Goal: Task Accomplishment & Management: Complete application form

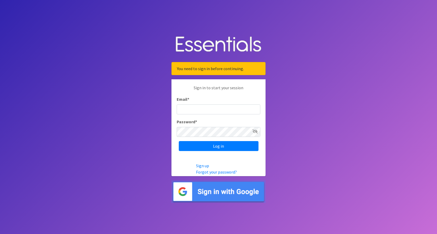
click at [227, 197] on img at bounding box center [219, 191] width 94 height 23
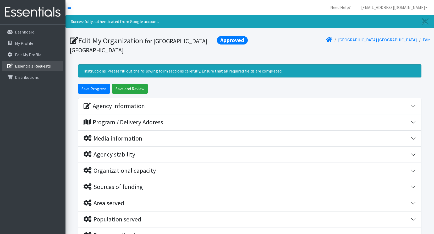
click at [22, 67] on p "Essentials Requests" at bounding box center [33, 65] width 36 height 5
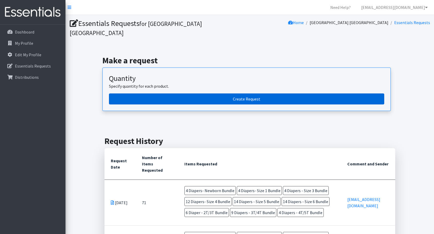
click at [252, 93] on link "Create Request" at bounding box center [246, 98] width 275 height 11
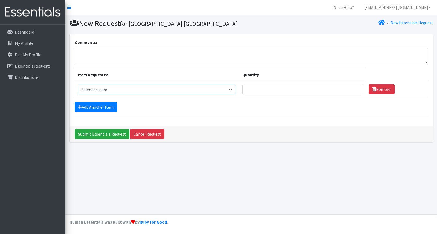
click at [152, 91] on select "Select an item Diaper - 2T/3T Bundle Diapers - 3T/4T Bundle Diapers - 4T/5T Bun…" at bounding box center [157, 90] width 158 height 10
select select "14872"
click at [78, 85] on select "Select an item Diaper - 2T/3T Bundle Diapers - 3T/4T Bundle Diapers - 4T/5T Bun…" at bounding box center [157, 90] width 158 height 10
click at [260, 100] on form "Comments: Item Requested Quantity Item Requested Select an item Diaper - 2T/3T …" at bounding box center [251, 77] width 353 height 77
click at [270, 91] on input "Quantity" at bounding box center [303, 90] width 120 height 10
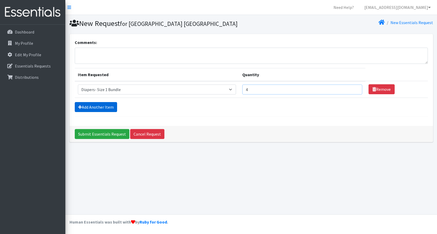
type input "4"
click at [99, 108] on link "Add Another Item" at bounding box center [96, 107] width 42 height 10
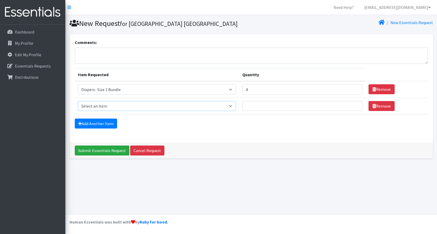
drag, startPoint x: 107, startPoint y: 104, endPoint x: 120, endPoint y: 115, distance: 16.1
click at [107, 104] on select "Select an item Diaper - 2T/3T Bundle Diapers - 3T/4T Bundle Diapers - 4T/5T Bun…" at bounding box center [157, 106] width 158 height 10
select select "14873"
click at [78, 101] on select "Select an item Diaper - 2T/3T Bundle Diapers - 3T/4T Bundle Diapers - 4T/5T Bun…" at bounding box center [157, 106] width 158 height 10
click at [268, 111] on td "Quantity" at bounding box center [302, 106] width 126 height 16
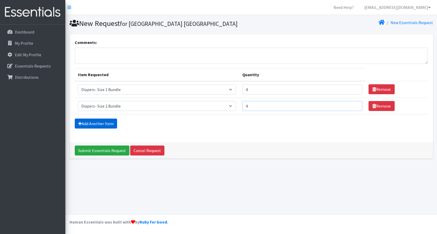
type input "4"
click at [97, 125] on link "Add Another Item" at bounding box center [96, 124] width 42 height 10
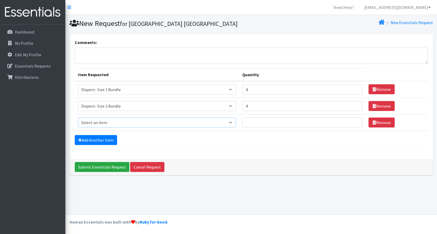
click at [101, 121] on select "Select an item Diaper - 2T/3T Bundle Diapers - 3T/4T Bundle Diapers - 4T/5T Bun…" at bounding box center [157, 122] width 158 height 10
select select "14874"
click at [78, 117] on select "Select an item Diaper - 2T/3T Bundle Diapers - 3T/4T Bundle Diapers - 4T/5T Bun…" at bounding box center [157, 122] width 158 height 10
click at [282, 121] on input "Quantity" at bounding box center [303, 122] width 120 height 10
type input "5"
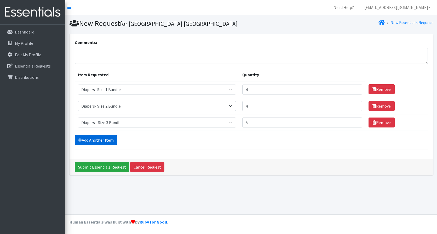
click at [99, 139] on link "Add Another Item" at bounding box center [96, 140] width 42 height 10
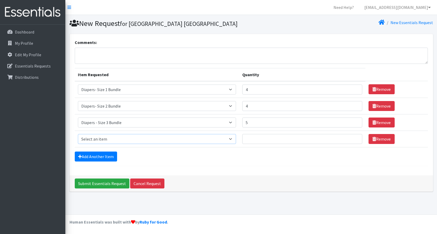
click at [105, 136] on select "Select an item Diaper - 2T/3T Bundle Diapers - 3T/4T Bundle Diapers - 4T/5T Bun…" at bounding box center [157, 139] width 158 height 10
select select "14876"
click at [78, 134] on select "Select an item Diaper - 2T/3T Bundle Diapers - 3T/4T Bundle Diapers - 4T/5T Bun…" at bounding box center [157, 139] width 158 height 10
click at [273, 142] on input "Quantity" at bounding box center [303, 139] width 120 height 10
type input "13"
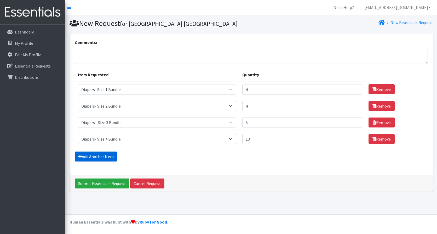
click at [77, 152] on link "Add Another Item" at bounding box center [96, 156] width 42 height 10
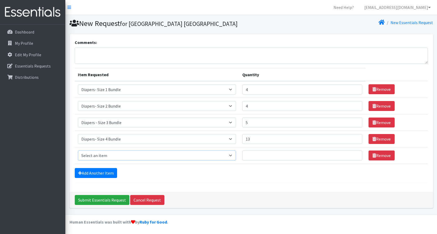
click at [105, 154] on select "Select an item Diaper - 2T/3T Bundle Diapers - 3T/4T Bundle Diapers - 4T/5T Bun…" at bounding box center [157, 155] width 158 height 10
select select "14877"
click at [78, 150] on select "Select an item Diaper - 2T/3T Bundle Diapers - 3T/4T Bundle Diapers - 4T/5T Bun…" at bounding box center [157, 155] width 158 height 10
click at [282, 163] on td "Quantity" at bounding box center [302, 155] width 126 height 16
click at [283, 160] on input "Quantity" at bounding box center [303, 155] width 120 height 10
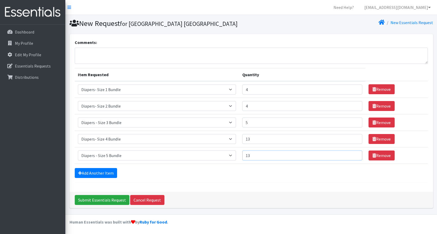
type input "13"
click at [90, 167] on form "Comments: Item Requested Quantity Item Requested Select an item Diaper - 2T/3T …" at bounding box center [251, 110] width 353 height 143
click at [87, 171] on link "Add Another Item" at bounding box center [96, 173] width 42 height 10
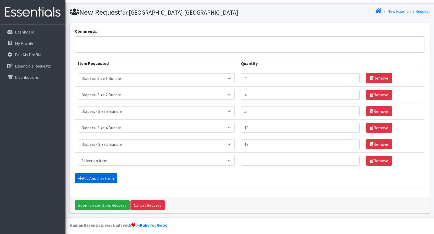
scroll to position [14, 0]
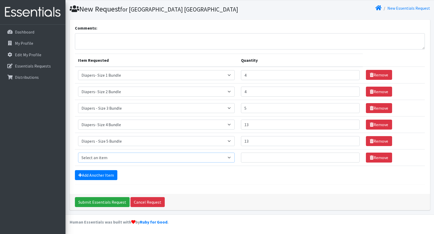
click at [105, 160] on select "Select an item Diaper - 2T/3T Bundle Diapers - 3T/4T Bundle Diapers - 4T/5T Bun…" at bounding box center [156, 158] width 156 height 10
select select "14878"
click at [78, 153] on select "Select an item Diaper - 2T/3T Bundle Diapers - 3T/4T Bundle Diapers - 4T/5T Bun…" at bounding box center [156, 158] width 156 height 10
click at [263, 156] on input "Quantity" at bounding box center [300, 158] width 119 height 10
type input "13"
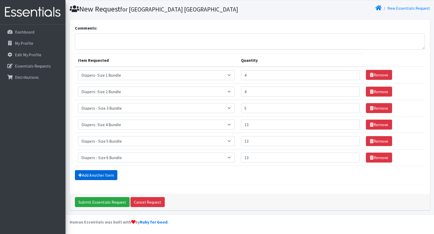
click at [94, 175] on link "Add Another Item" at bounding box center [96, 175] width 42 height 10
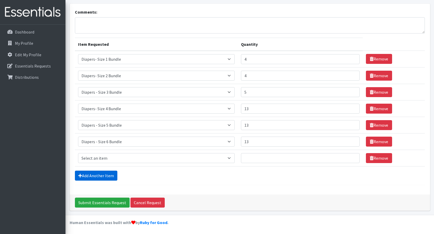
scroll to position [31, 0]
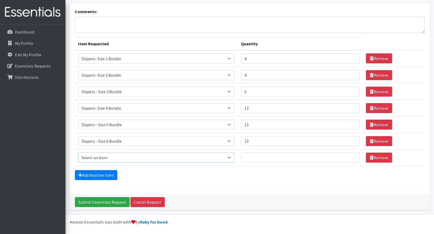
click at [109, 158] on select "Select an item Diaper - 2T/3T Bundle Diapers - 3T/4T Bundle Diapers - 4T/5T Bun…" at bounding box center [156, 158] width 156 height 10
select select "14879"
click at [78, 153] on select "Select an item Diaper - 2T/3T Bundle Diapers - 3T/4T Bundle Diapers - 4T/5T Bun…" at bounding box center [156, 158] width 156 height 10
click at [269, 161] on input "Quantity" at bounding box center [300, 158] width 119 height 10
type input "8"
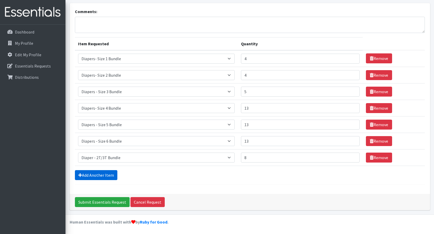
click at [107, 174] on link "Add Another Item" at bounding box center [96, 175] width 42 height 10
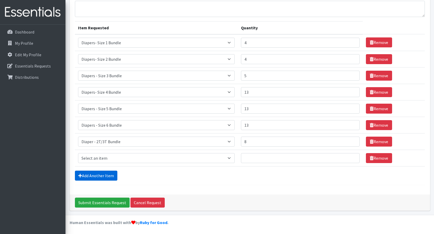
scroll to position [47, 0]
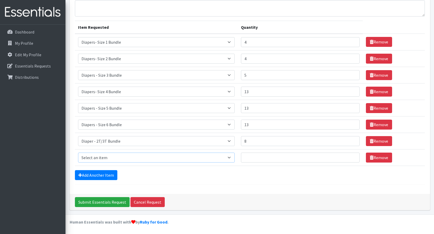
click at [123, 153] on select "Select an item Diaper - 2T/3T Bundle Diapers - 3T/4T Bundle Diapers - 4T/5T Bun…" at bounding box center [156, 158] width 156 height 10
select select "14880"
click at [78, 153] on select "Select an item Diaper - 2T/3T Bundle Diapers - 3T/4T Bundle Diapers - 4T/5T Bun…" at bounding box center [156, 158] width 156 height 10
click at [268, 160] on input "Quantity" at bounding box center [300, 158] width 119 height 10
type input "10"
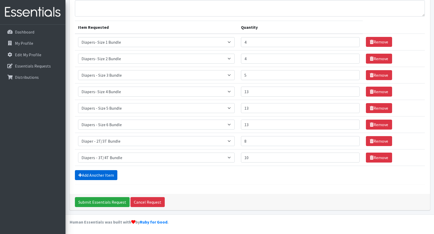
click at [100, 172] on link "Add Another Item" at bounding box center [96, 175] width 42 height 10
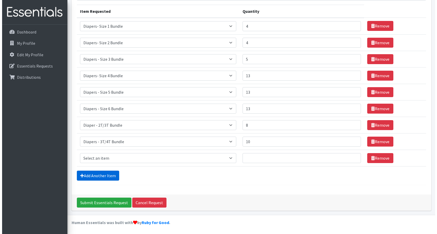
scroll to position [64, 0]
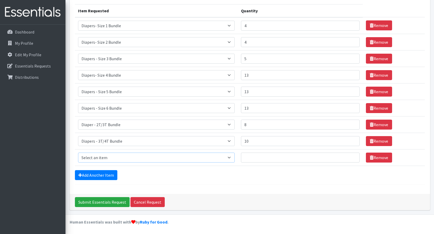
click at [156, 158] on select "Select an item Diaper - 2T/3T Bundle Diapers - 3T/4T Bundle Diapers - 4T/5T Bun…" at bounding box center [156, 158] width 156 height 10
select select "14881"
click at [78, 153] on select "Select an item Diaper - 2T/3T Bundle Diapers - 3T/4T Bundle Diapers - 4T/5T Bun…" at bounding box center [156, 158] width 156 height 10
click at [308, 156] on input "Quantity" at bounding box center [300, 158] width 119 height 10
type input "5"
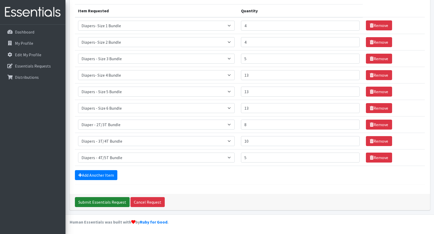
click at [93, 201] on input "Submit Essentials Request" at bounding box center [102, 202] width 55 height 10
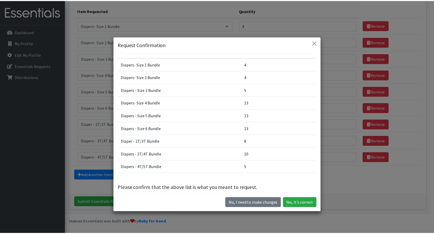
scroll to position [19, 0]
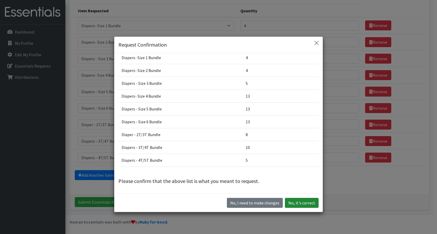
click at [300, 203] on button "Yes, it's correct" at bounding box center [302, 203] width 34 height 10
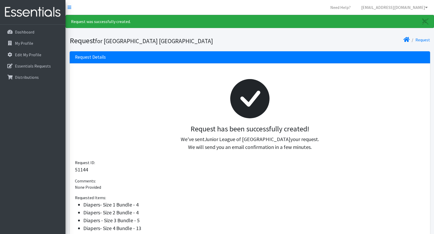
click at [221, 113] on div at bounding box center [249, 99] width 341 height 52
